Goal: Use online tool/utility: Utilize a website feature to perform a specific function

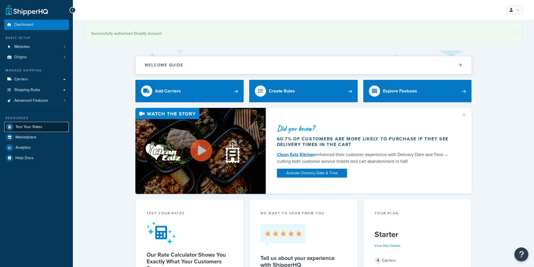
click at [33, 129] on span "Test Your Rates" at bounding box center [28, 127] width 27 height 5
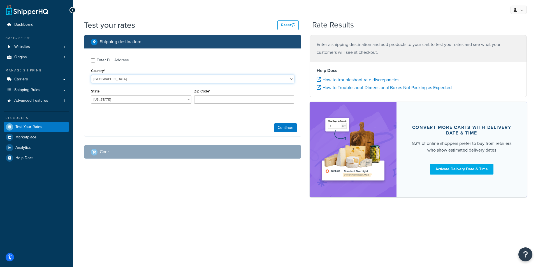
click at [162, 78] on select "[GEOGRAPHIC_DATA] [GEOGRAPHIC_DATA] [GEOGRAPHIC_DATA] [GEOGRAPHIC_DATA] [GEOGRA…" at bounding box center [192, 79] width 203 height 8
select select "IE"
click at [91, 75] on select "[GEOGRAPHIC_DATA] [GEOGRAPHIC_DATA] [GEOGRAPHIC_DATA] [GEOGRAPHIC_DATA] [GEOGRA…" at bounding box center [192, 79] width 203 height 8
drag, startPoint x: 141, startPoint y: 97, endPoint x: 141, endPoint y: 102, distance: 4.8
click at [141, 97] on select "Carlow Cavan [GEOGRAPHIC_DATA] [GEOGRAPHIC_DATA] [GEOGRAPHIC_DATA] [GEOGRAPHIC_…" at bounding box center [141, 99] width 100 height 8
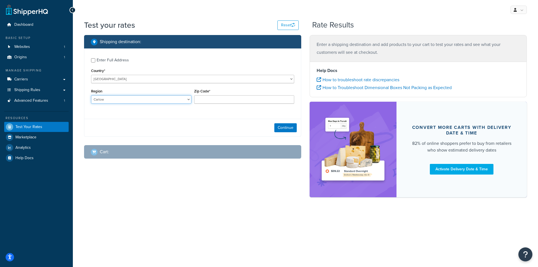
select select "TA"
click at [91, 95] on select "Carlow Cavan [GEOGRAPHIC_DATA] [GEOGRAPHIC_DATA] [GEOGRAPHIC_DATA] [GEOGRAPHIC_…" at bounding box center [141, 99] width 100 height 8
drag, startPoint x: 96, startPoint y: 186, endPoint x: 123, endPoint y: 142, distance: 51.6
click at [96, 186] on div "Shipping destination : Enter Full Address Country* [GEOGRAPHIC_DATA] [GEOGRAPHI…" at bounding box center [305, 119] width 451 height 168
click at [217, 101] on input "Zip Code*" at bounding box center [244, 99] width 100 height 8
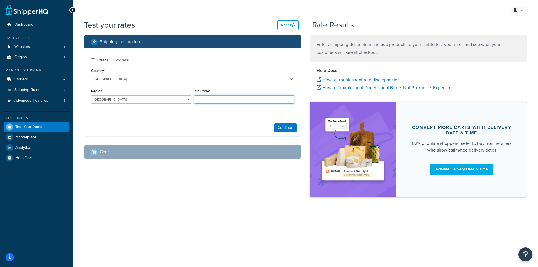
paste input "E41 X759"
type input "E41 X759"
click at [287, 129] on button "Continue" at bounding box center [285, 127] width 22 height 9
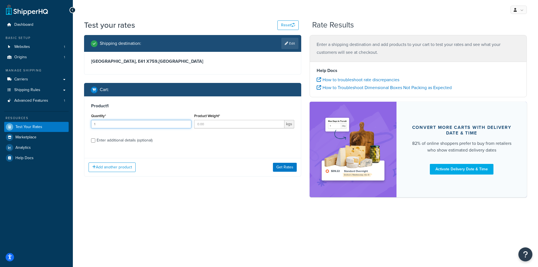
type input "1"
click at [187, 122] on input "1" at bounding box center [141, 124] width 100 height 8
click at [117, 218] on div "My Profile Billing Global Settings Contact Us Logout Test your rates Reset Rate…" at bounding box center [305, 133] width 465 height 267
click at [215, 123] on input "Product Weight*" at bounding box center [239, 124] width 90 height 8
type input "2.02"
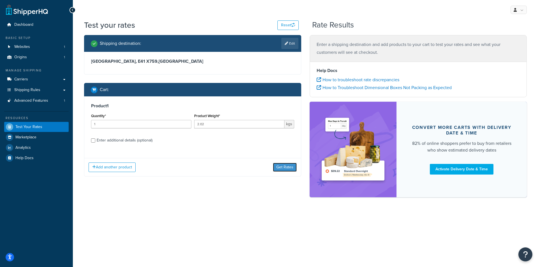
click at [279, 167] on button "Get Rates" at bounding box center [285, 167] width 24 height 9
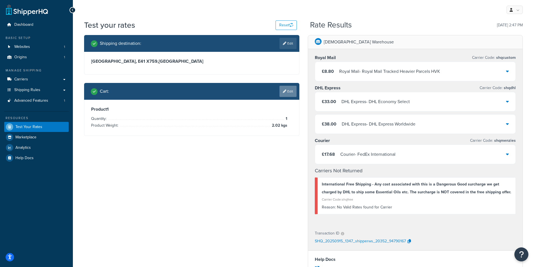
click at [294, 94] on link "Edit" at bounding box center [287, 91] width 17 height 11
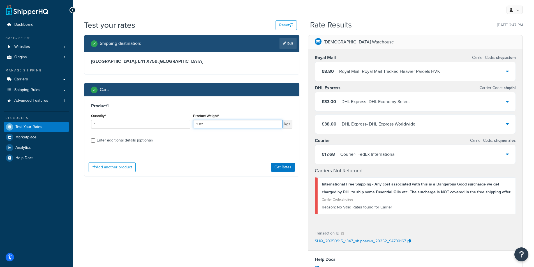
click at [222, 126] on input "2.02" at bounding box center [237, 124] width 89 height 8
type input "2"
type input "3"
click at [293, 169] on button "Get Rates" at bounding box center [283, 167] width 24 height 9
